Goal: Task Accomplishment & Management: Manage account settings

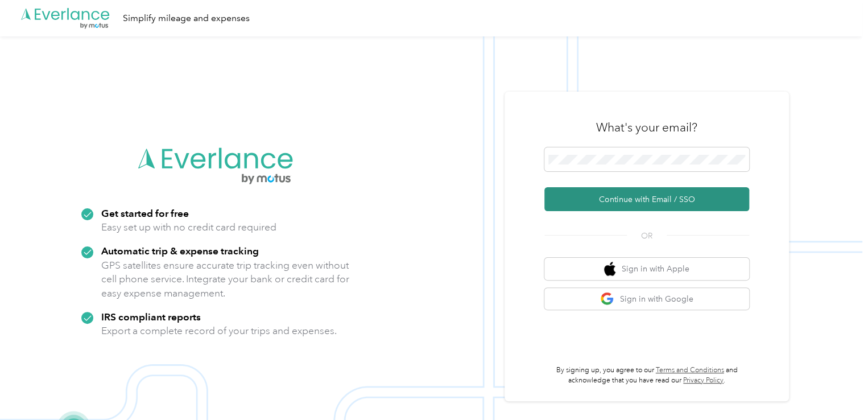
click at [649, 200] on button "Continue with Email / SSO" at bounding box center [646, 199] width 205 height 24
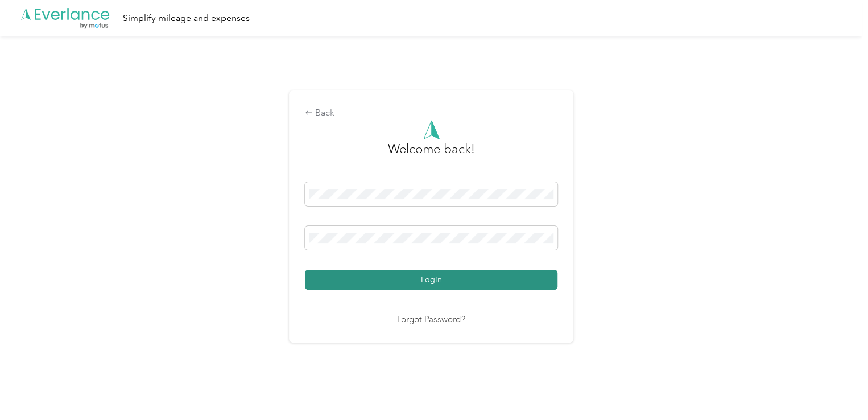
click at [412, 288] on button "Login" at bounding box center [431, 280] width 252 height 20
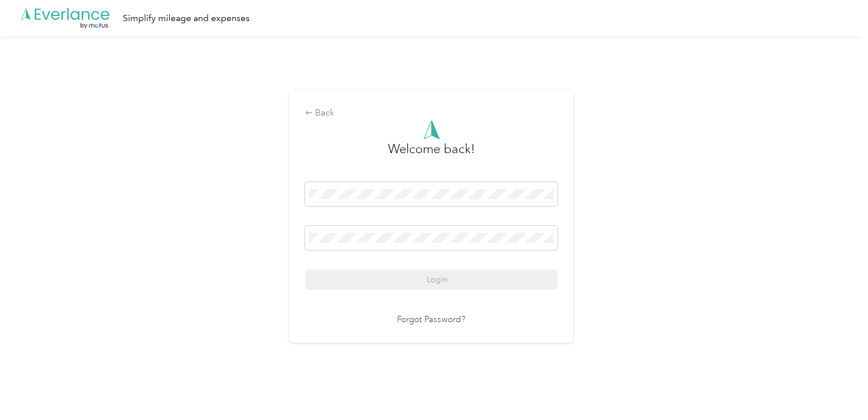
click at [418, 277] on div "Login" at bounding box center [431, 235] width 252 height 107
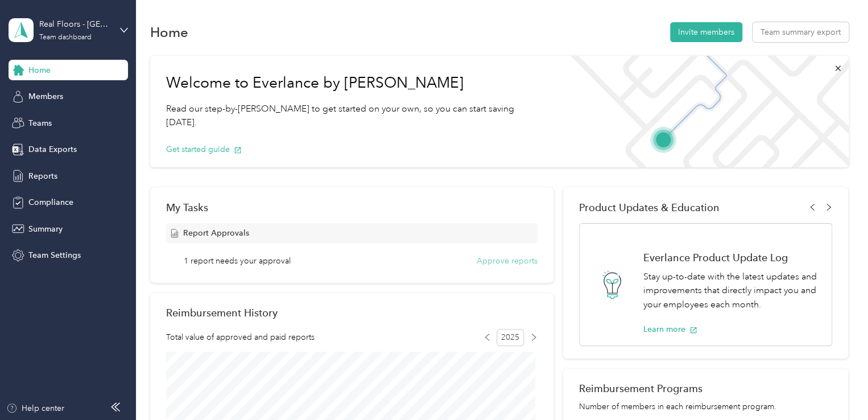
click at [489, 264] on button "Approve reports" at bounding box center [507, 261] width 61 height 12
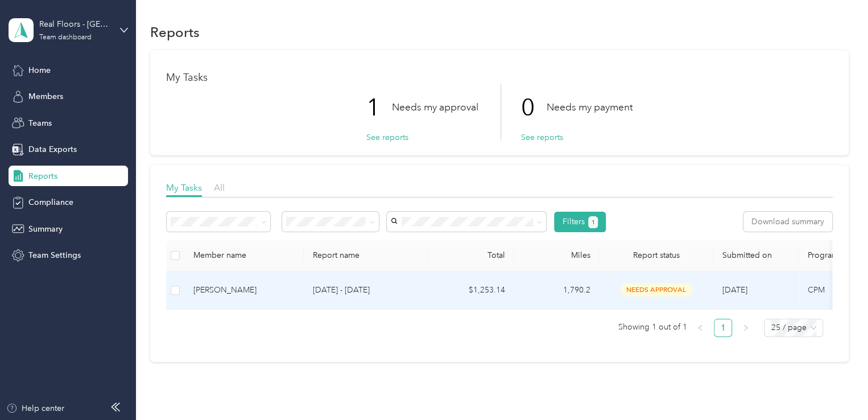
click at [653, 287] on span "needs approval" at bounding box center [656, 289] width 72 height 13
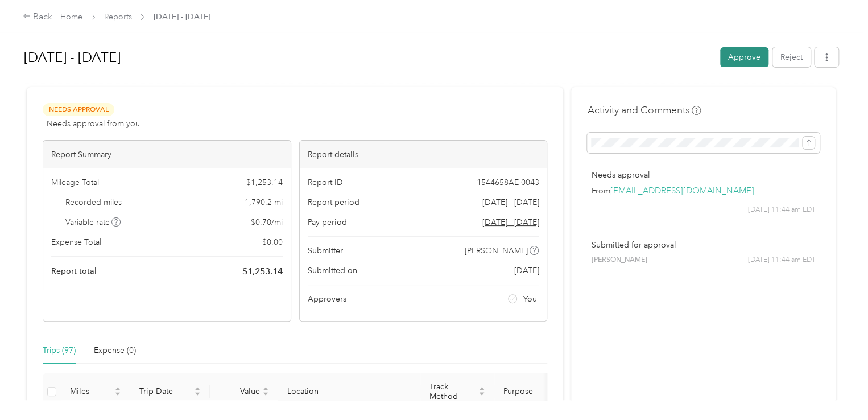
click at [726, 61] on button "Approve" at bounding box center [744, 57] width 48 height 20
